Goal: Check status: Check status

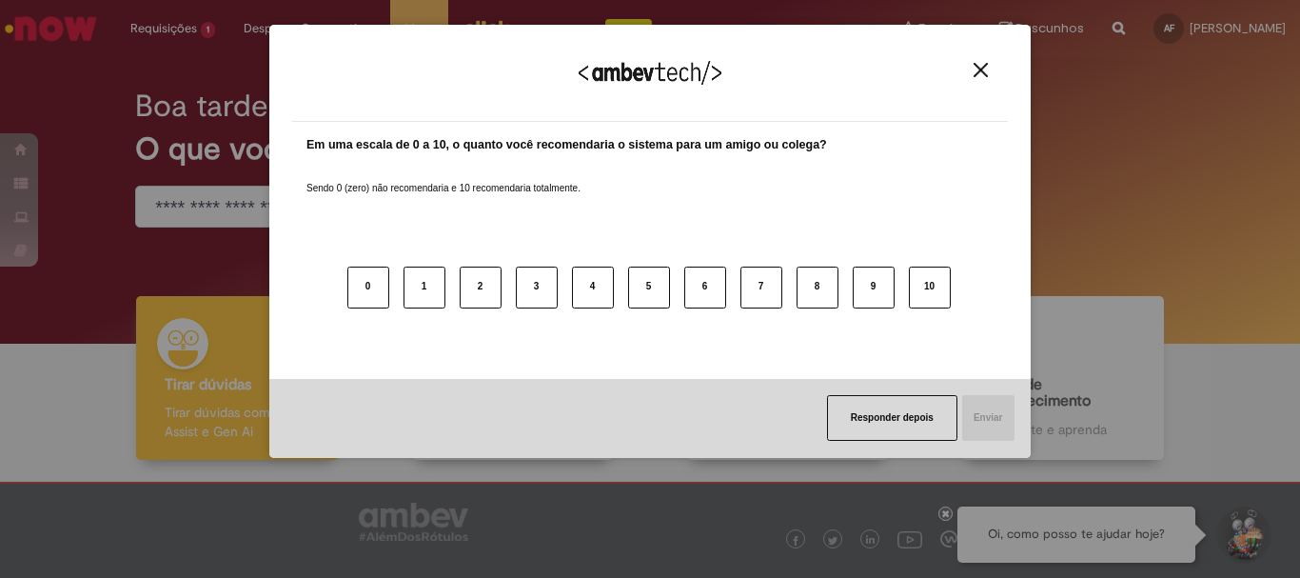
click at [986, 69] on img "Close" at bounding box center [981, 70] width 14 height 14
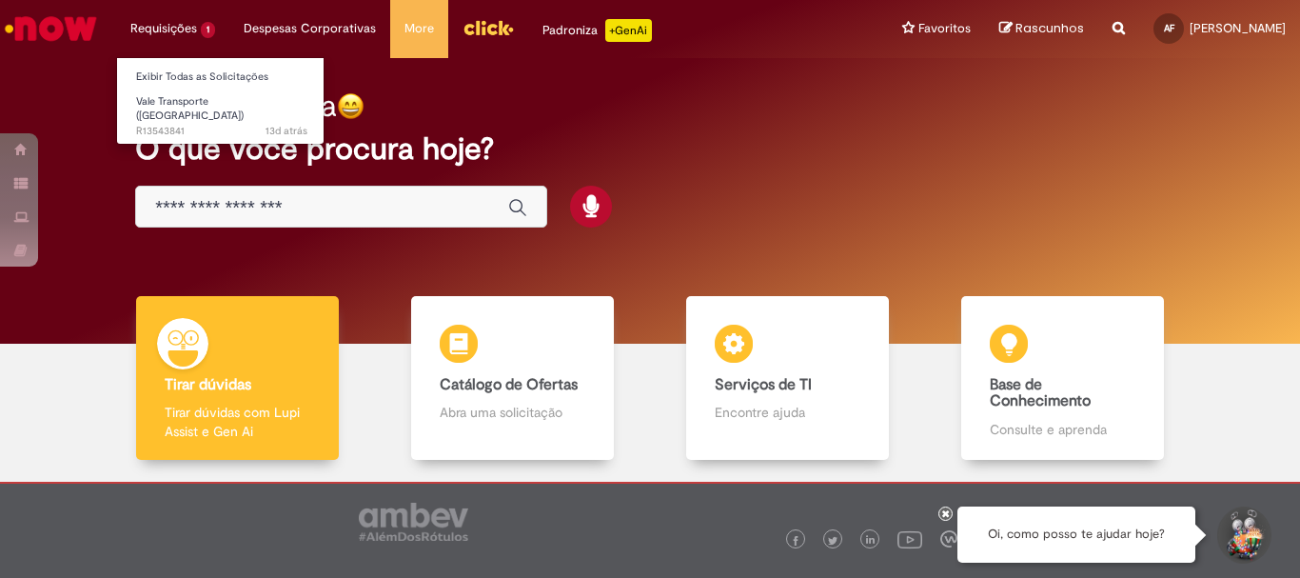
click at [205, 24] on li "Requisições 1 Exibir Todas as Solicitações Vale Transporte (VT) 13d atrás 13 di…" at bounding box center [172, 28] width 113 height 57
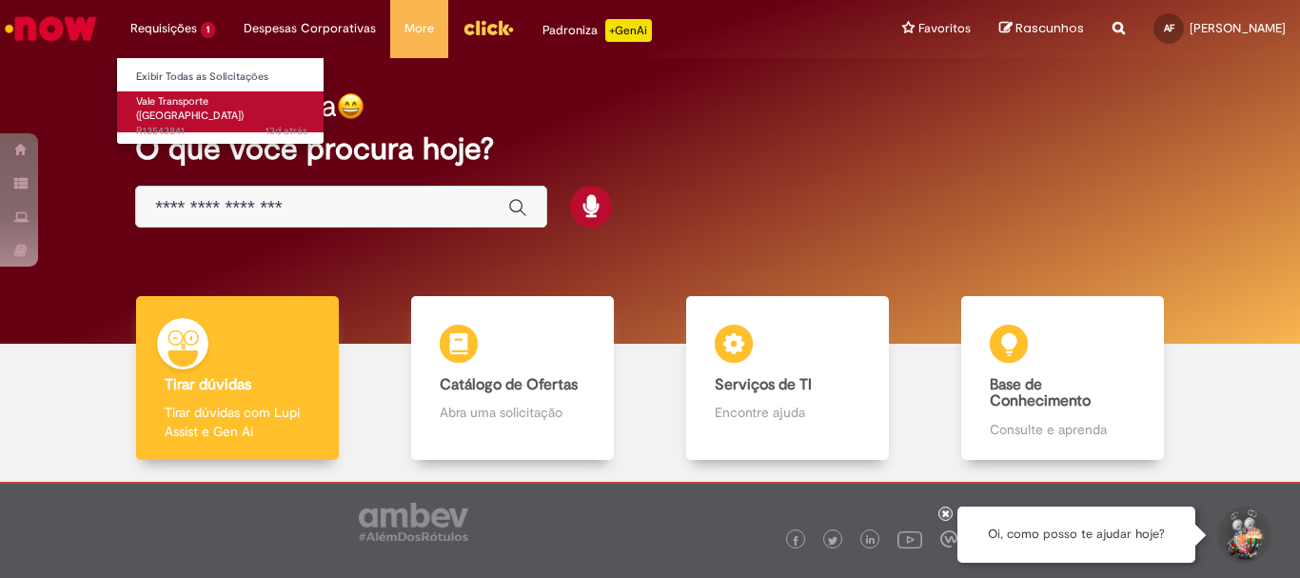
click at [175, 124] on span "13d atrás 13 dias atrás R13543841" at bounding box center [221, 131] width 171 height 15
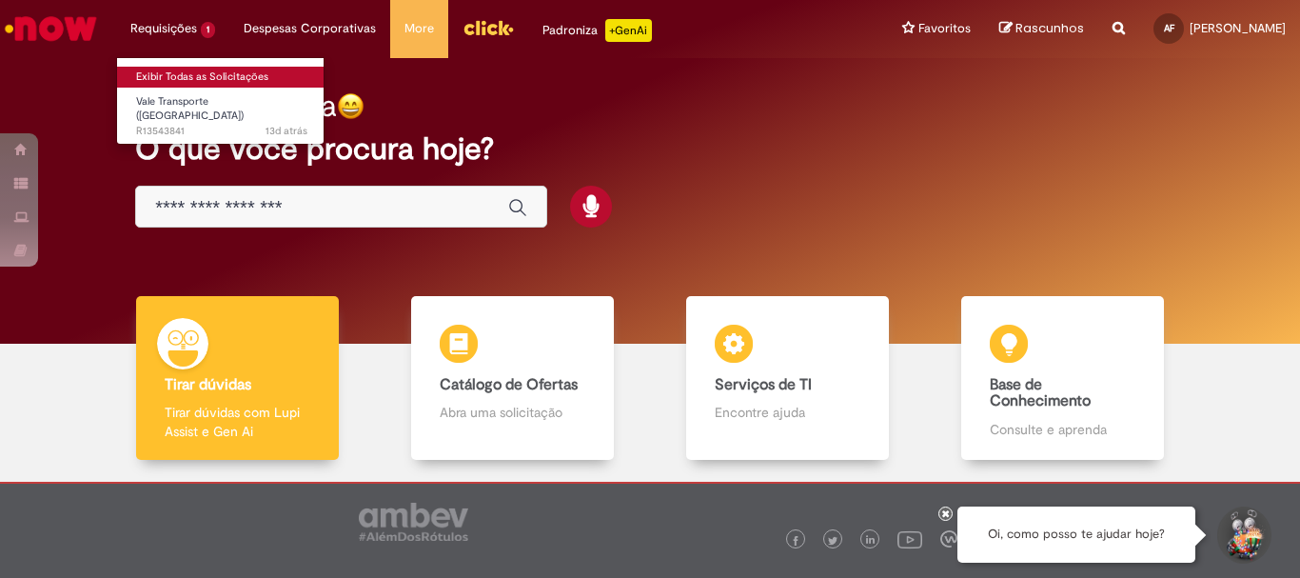
click at [158, 72] on link "Exibir Todas as Solicitações" at bounding box center [221, 77] width 209 height 21
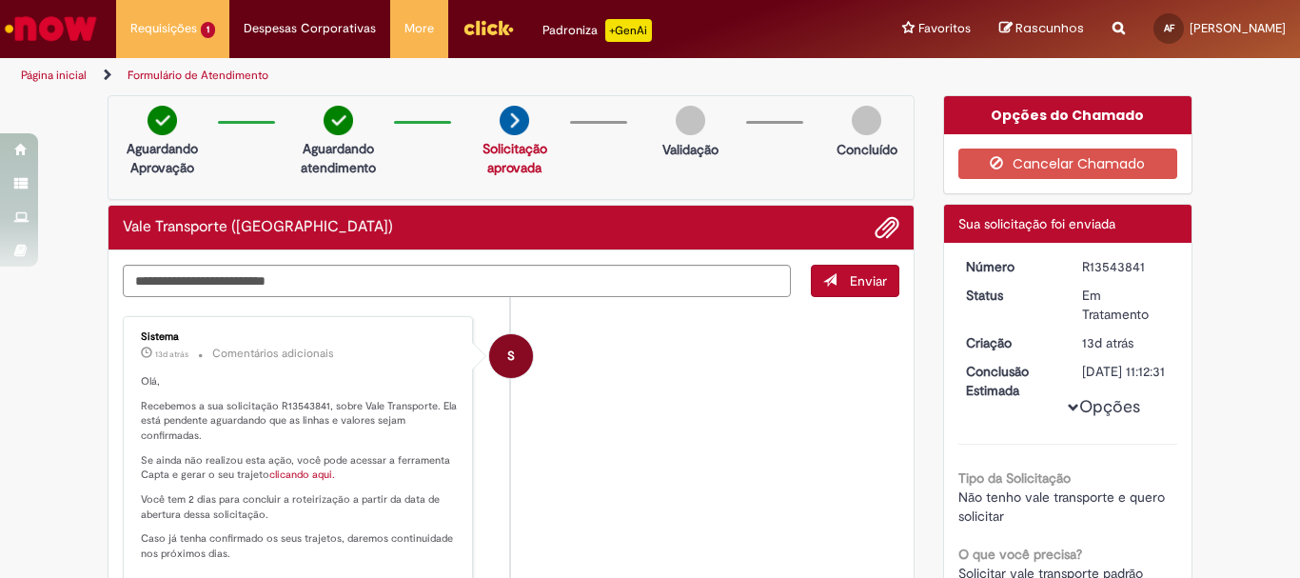
click at [0, 0] on button "Opções" at bounding box center [0, 0] width 0 height 0
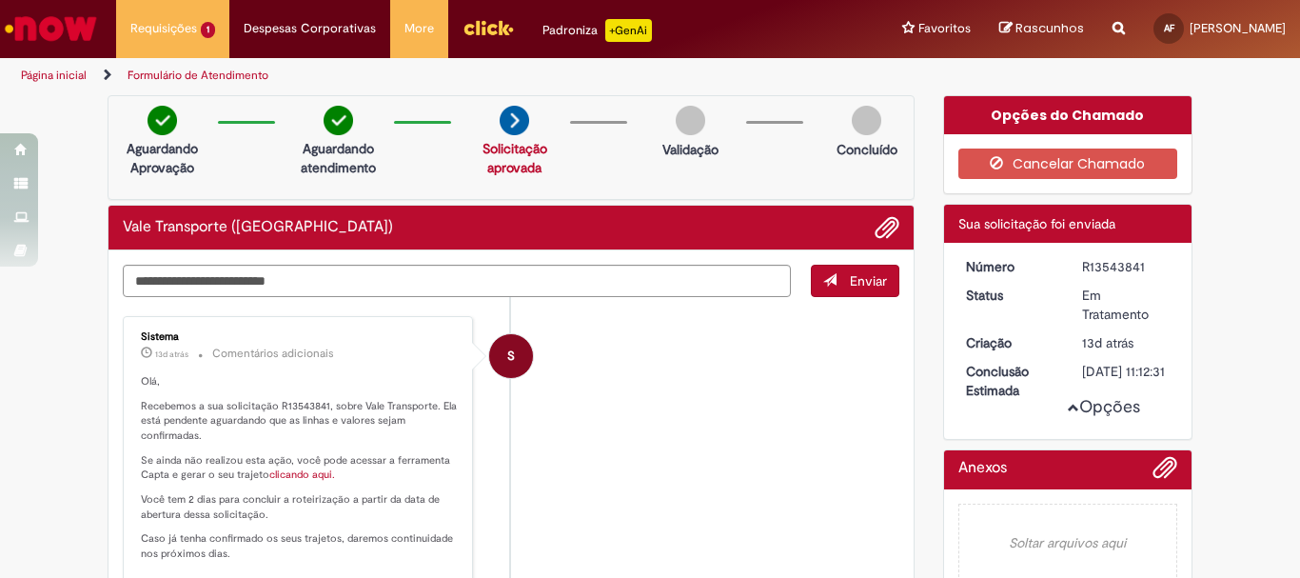
click at [0, 0] on button "Opções" at bounding box center [0, 0] width 0 height 0
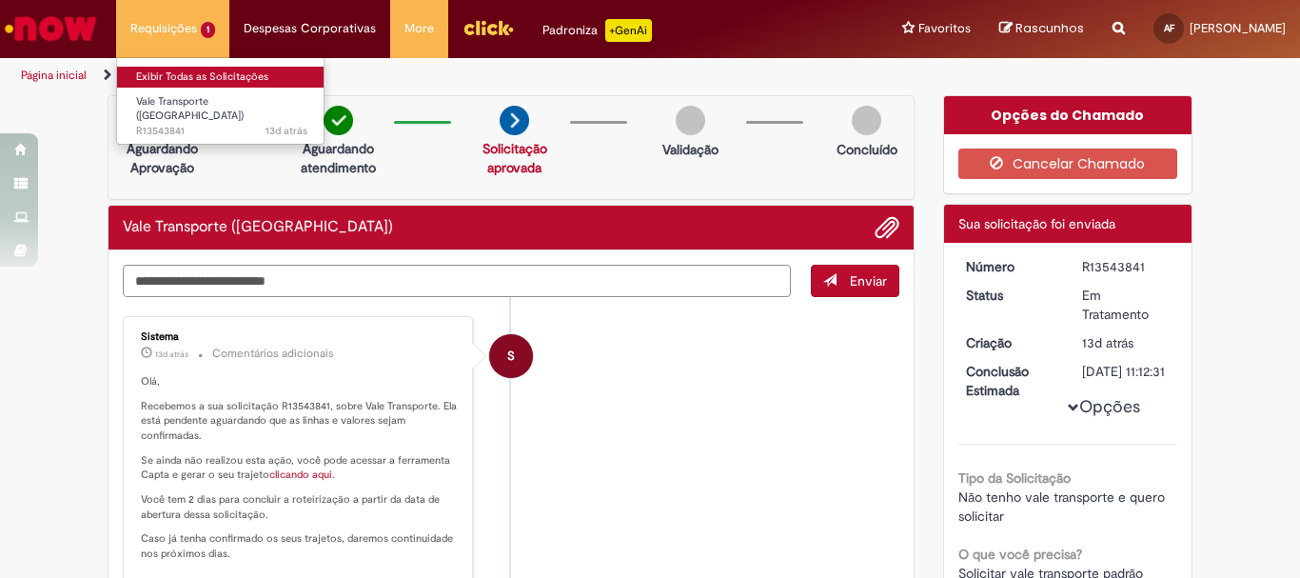
click at [198, 82] on link "Exibir Todas as Solicitações" at bounding box center [221, 77] width 209 height 21
click at [196, 73] on link "Exibir Todas as Solicitações" at bounding box center [221, 77] width 209 height 21
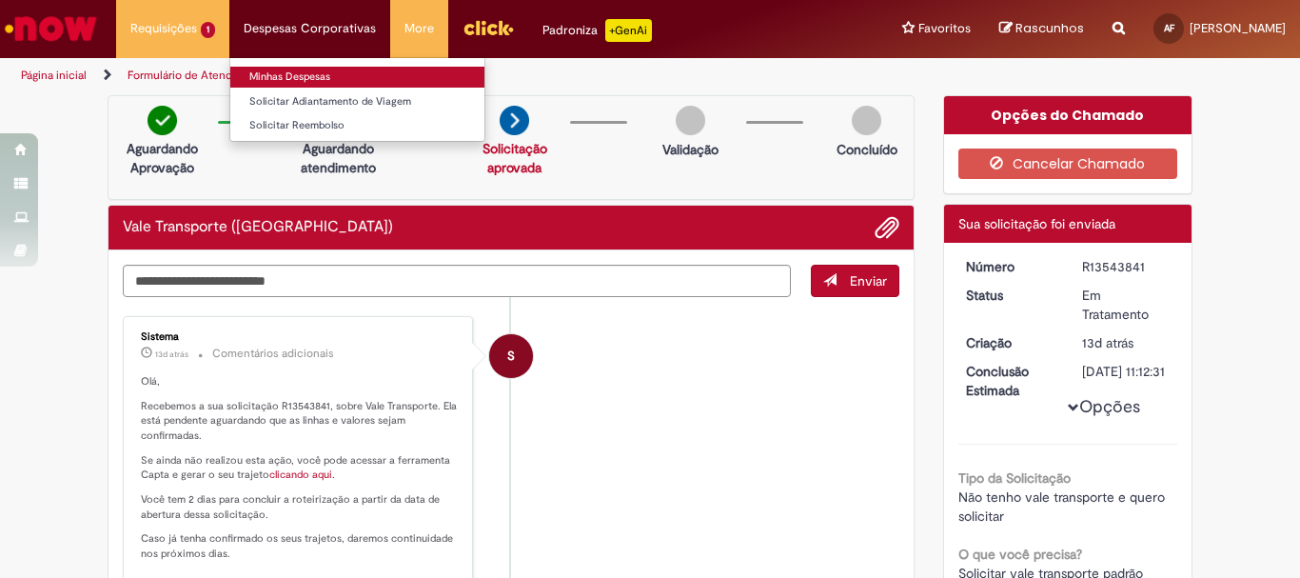
click at [308, 72] on link "Minhas Despesas" at bounding box center [357, 77] width 254 height 21
